Goal: Communication & Community: Answer question/provide support

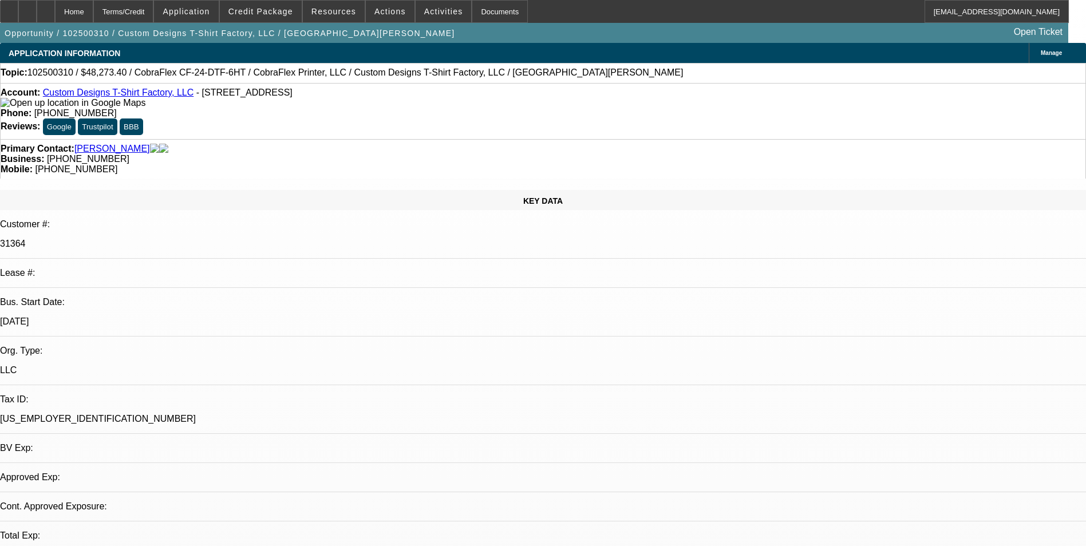
select select "0"
select select "2"
select select "0.1"
select select "1"
select select "2"
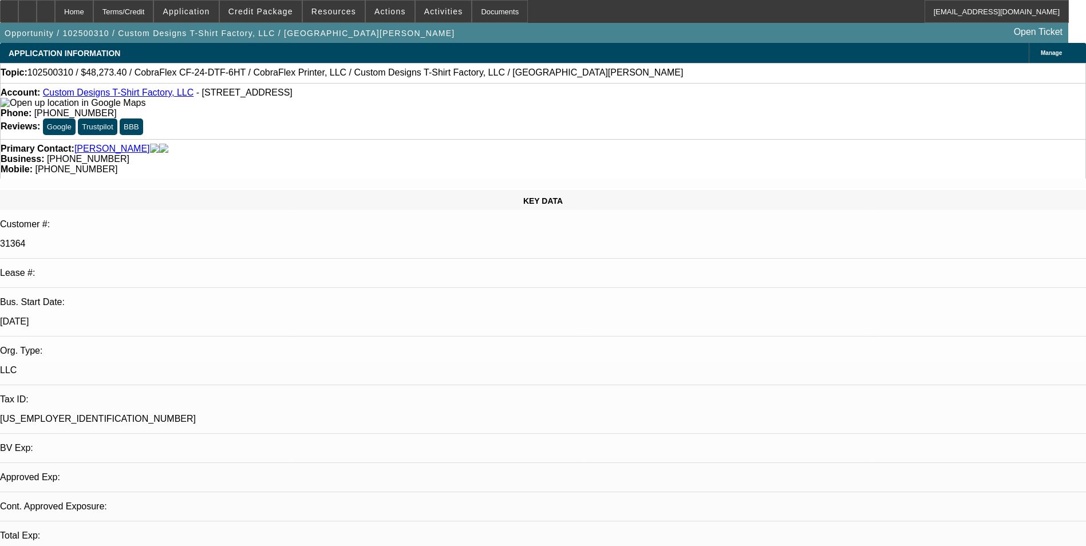
select select "4"
radio input "true"
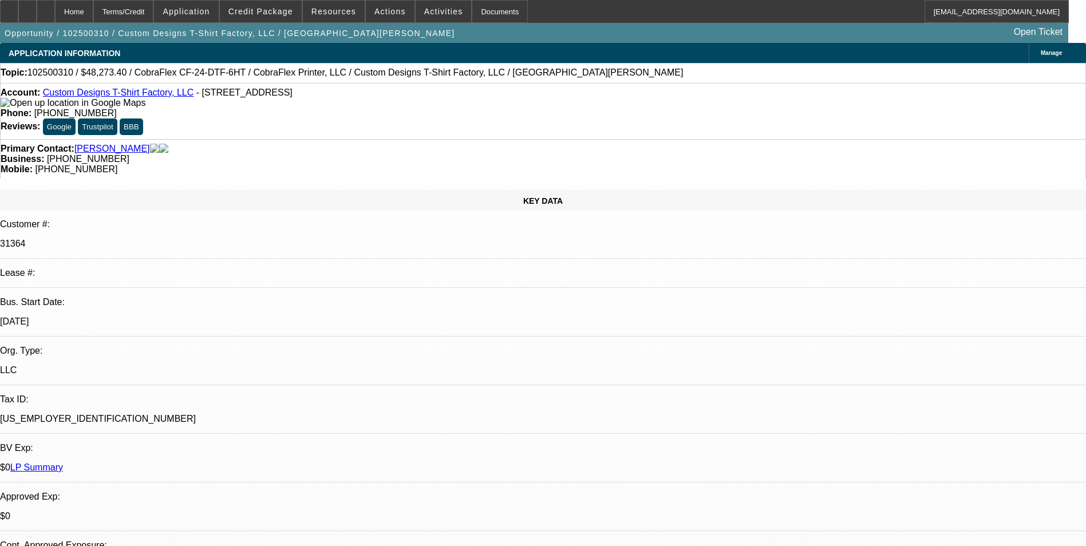
type textarea "Payment history-till 30 slow/01-disc to fin Pac-normal lease completion/02-new …"
radio input "true"
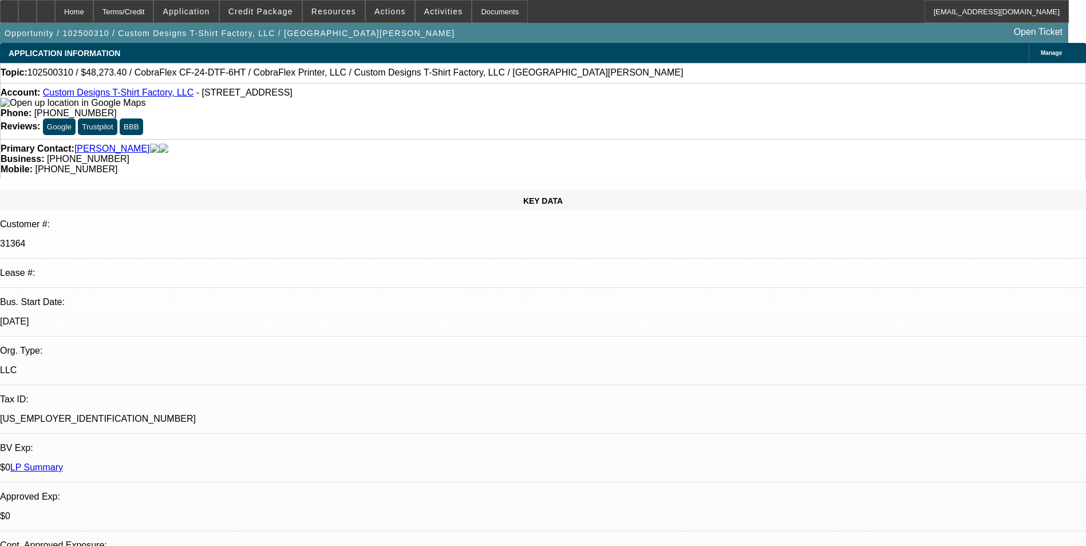
scroll to position [14, 0]
drag, startPoint x: 932, startPoint y: 215, endPoint x: 830, endPoint y: 203, distance: 103.1
paste textarea "but per the customer's request, monthly payments have been rescheduled for the …"
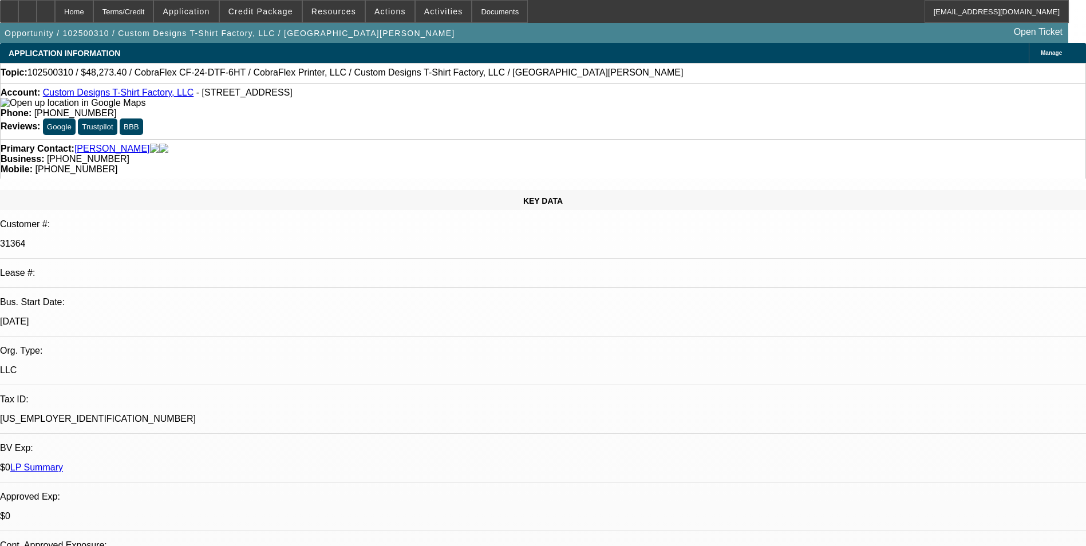
scroll to position [11, 0]
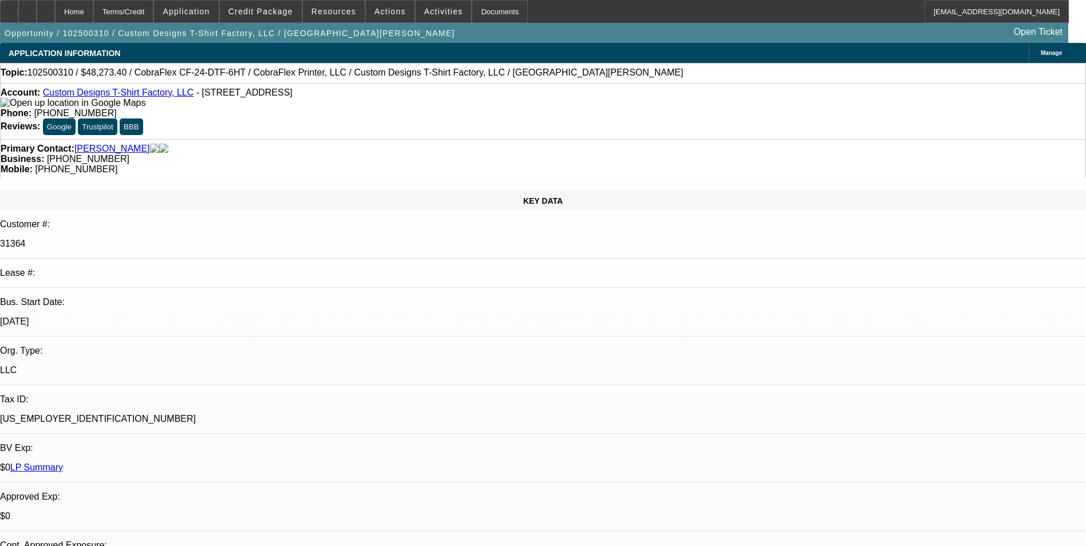
type textarea "Payment history-till 30 slow/01-disc to fin Pac-normal lease completion/02-new …"
radio input "true"
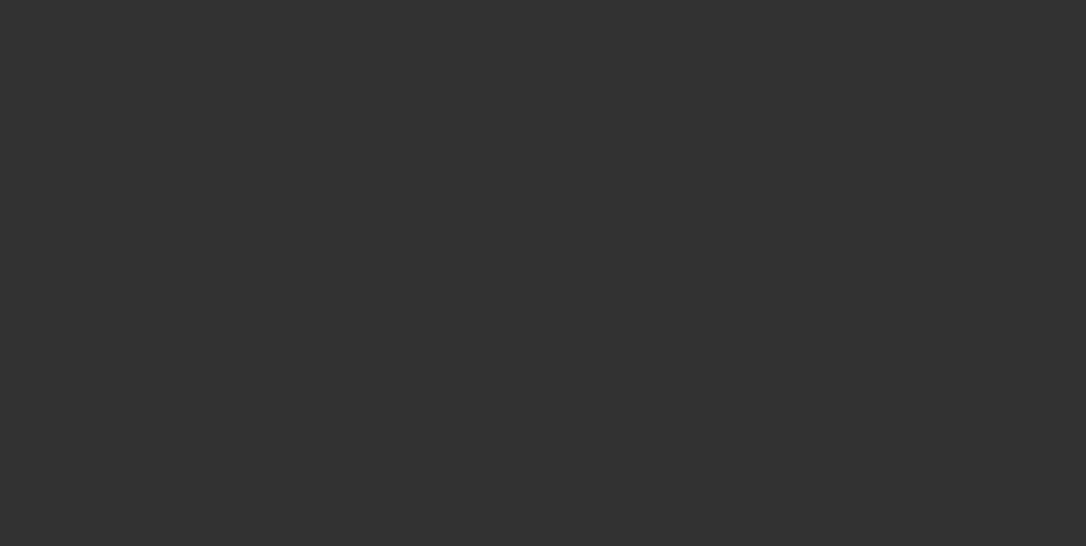
scroll to position [0, 0]
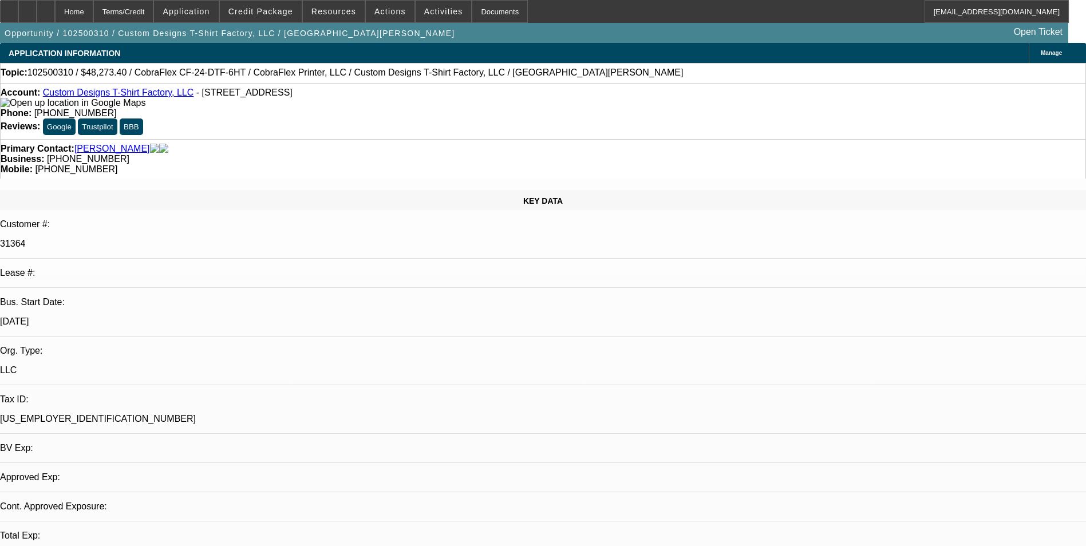
select select "0"
select select "2"
select select "0.1"
select select "1"
select select "2"
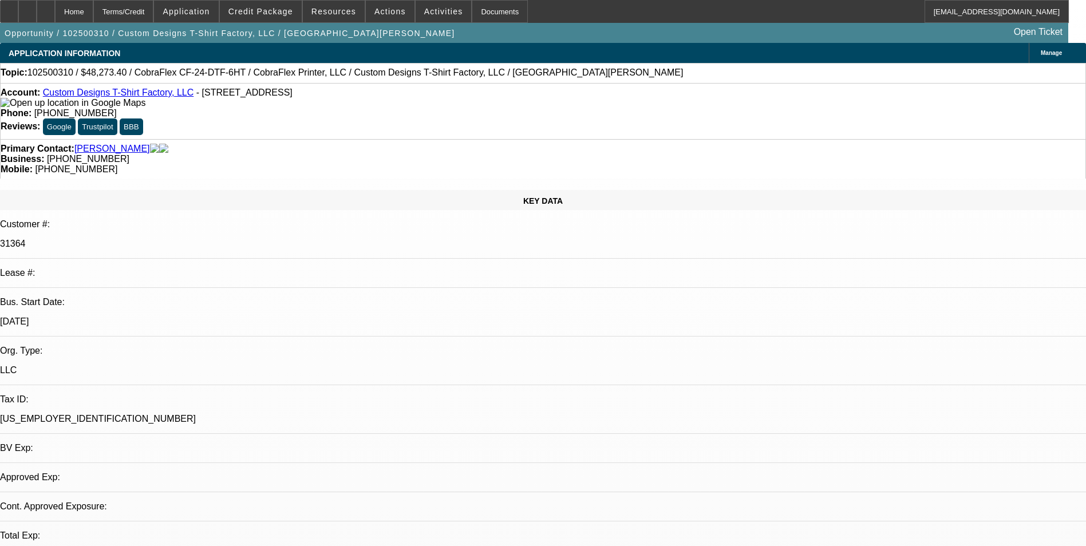
select select "4"
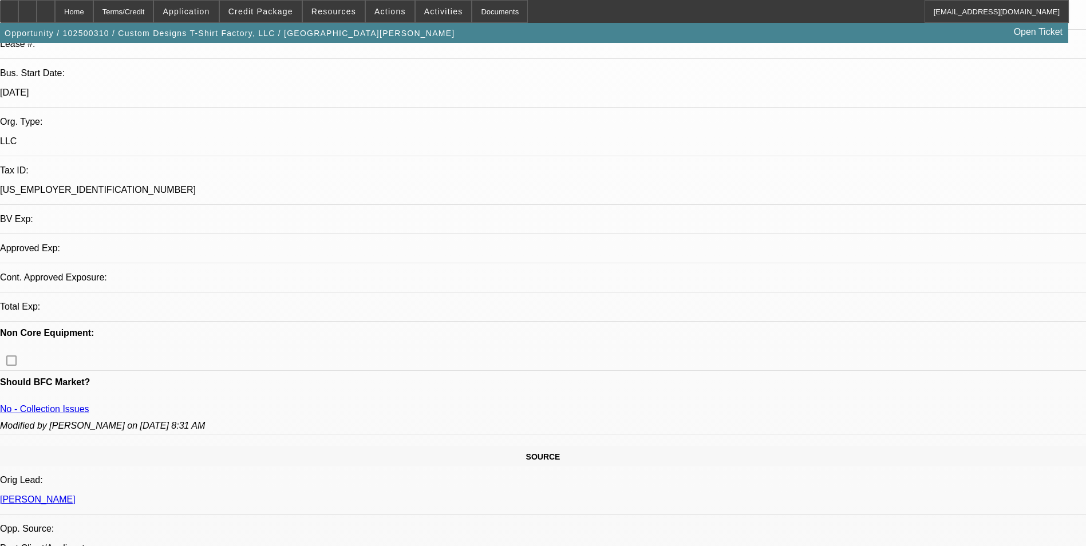
select select "0"
select select "2"
select select "0.1"
select select "1"
select select "2"
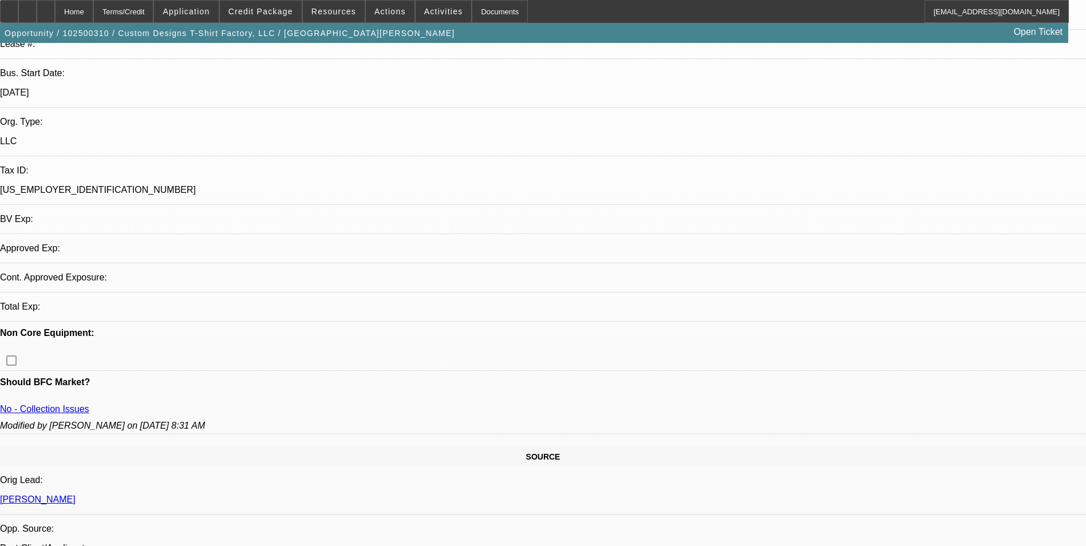
select select "4"
